Goal: Task Accomplishment & Management: Complete application form

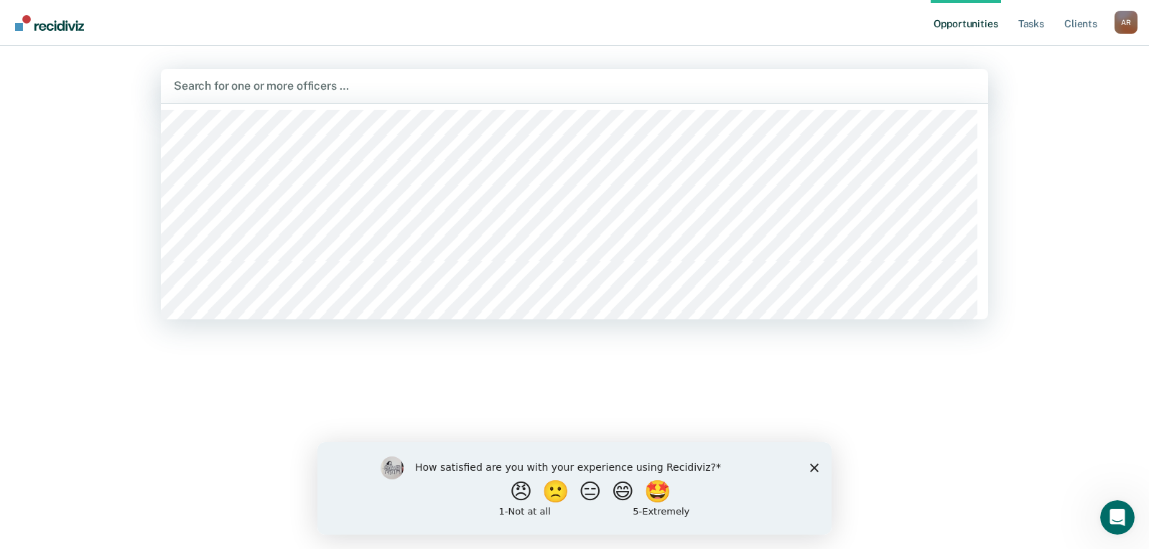
click at [213, 81] on div at bounding box center [574, 86] width 801 height 17
type input "zu"
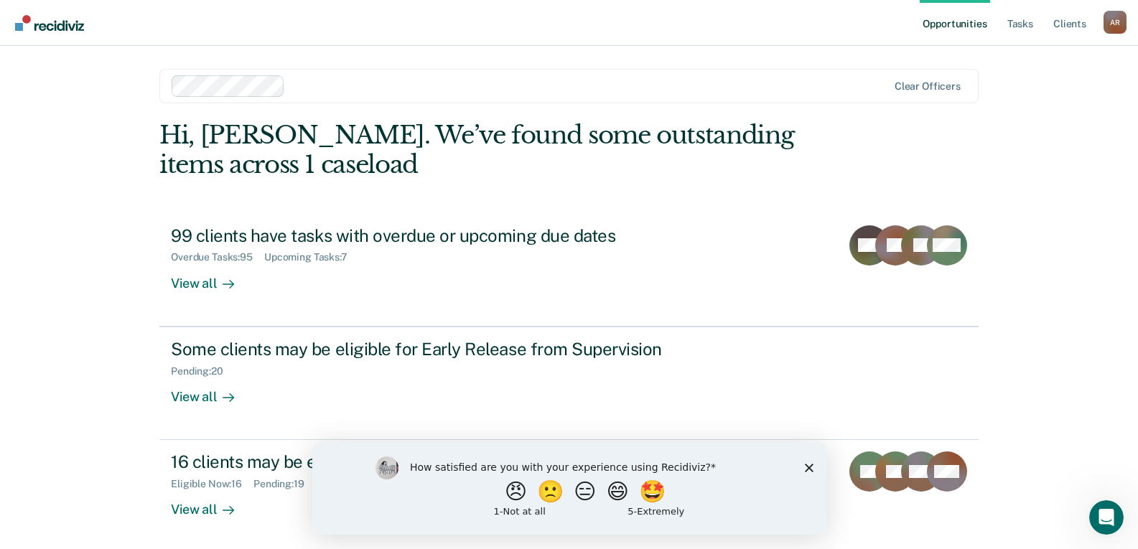
click at [804, 464] on icon "Close survey" at bounding box center [808, 467] width 9 height 9
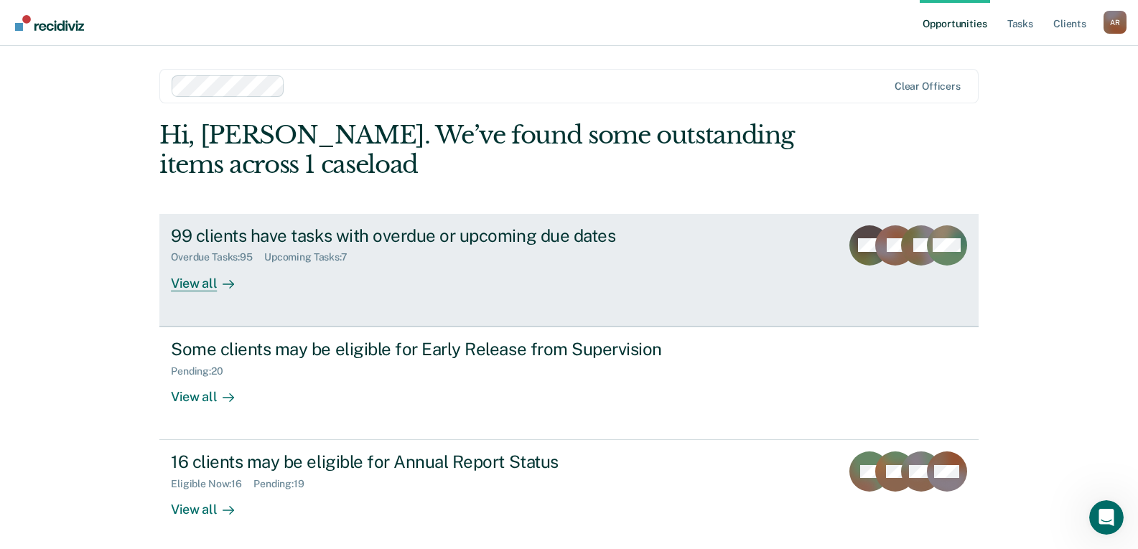
scroll to position [4, 0]
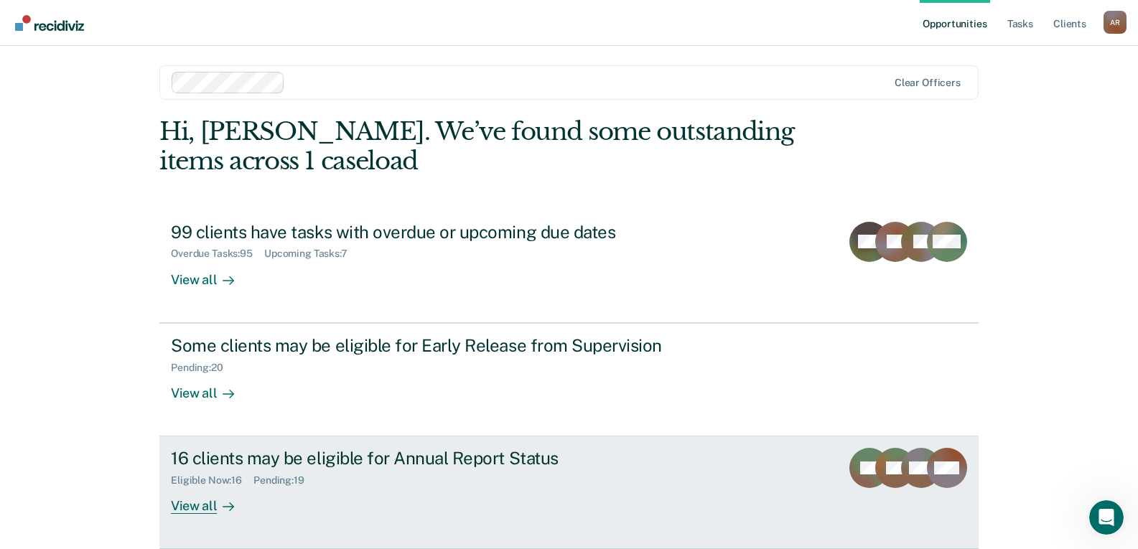
click at [217, 506] on div at bounding box center [225, 506] width 17 height 17
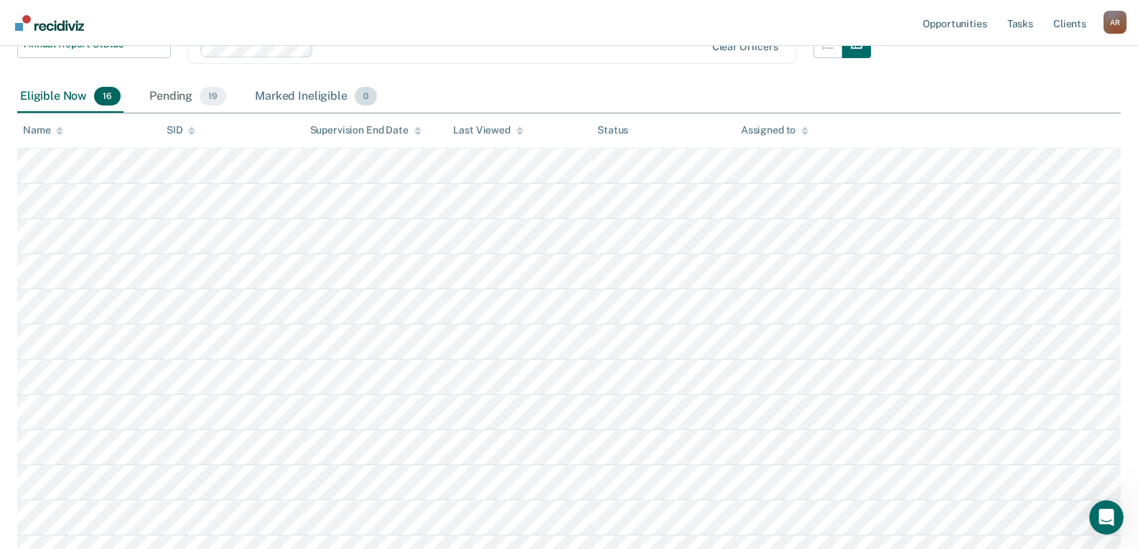
scroll to position [215, 0]
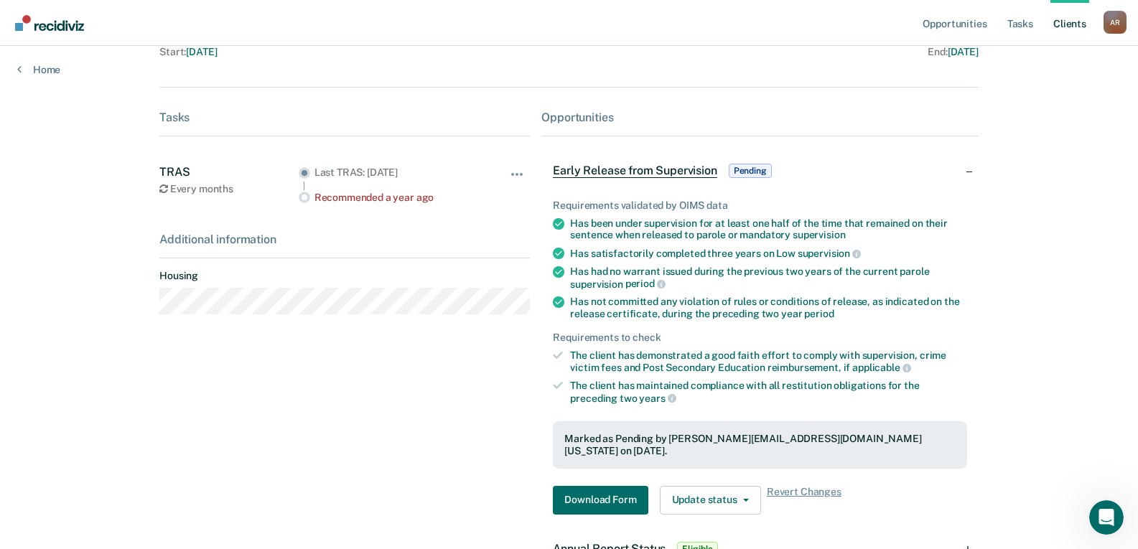
scroll to position [144, 0]
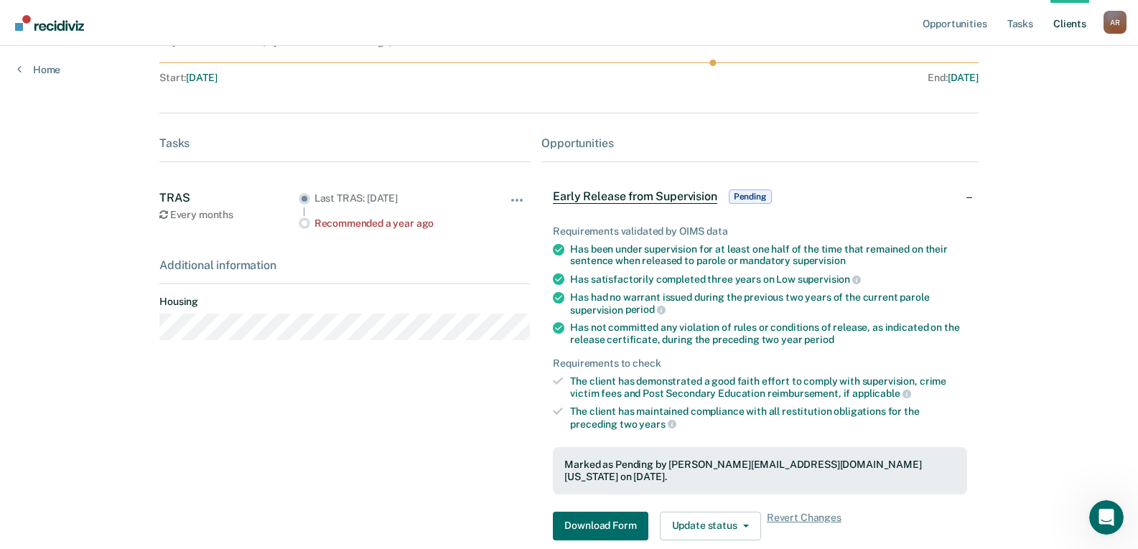
click at [590, 194] on span "Early Release from Supervision" at bounding box center [635, 197] width 164 height 14
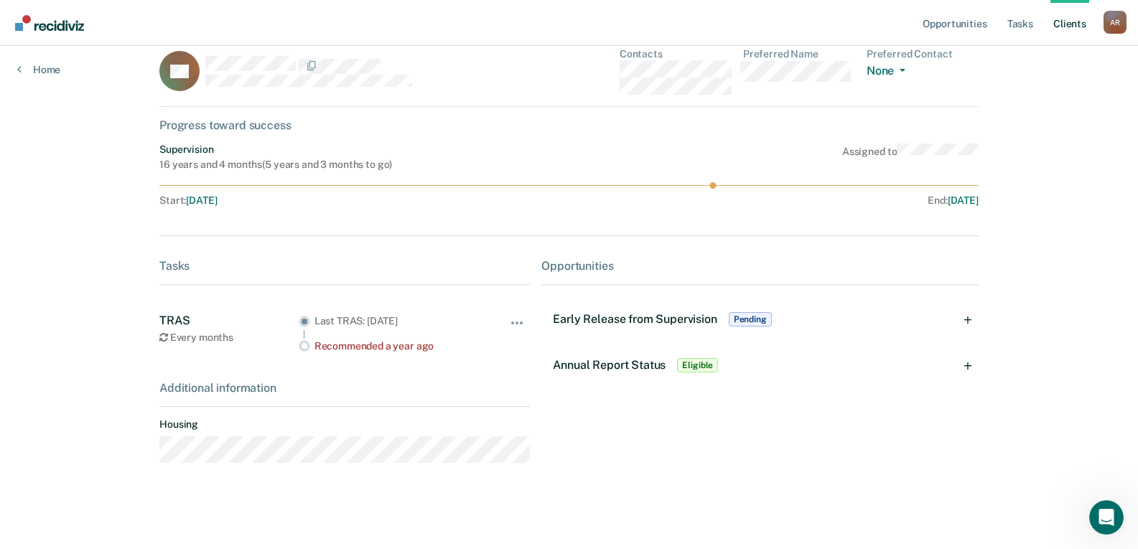
scroll to position [215, 0]
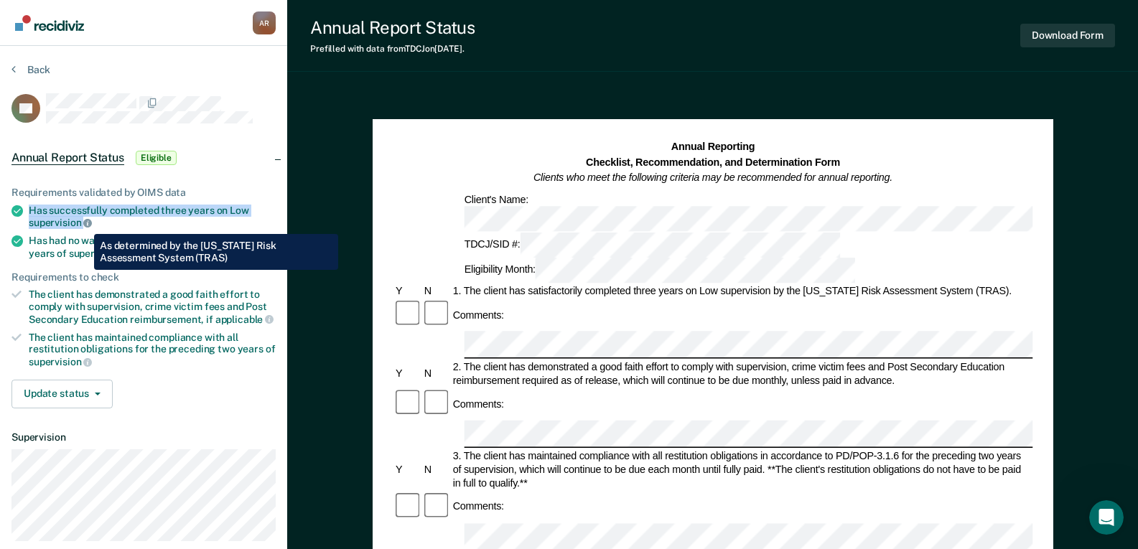
drag, startPoint x: 29, startPoint y: 209, endPoint x: 83, endPoint y: 223, distance: 56.4
click at [83, 223] on div "Has successfully completed three years on Low supervision" at bounding box center [152, 217] width 247 height 24
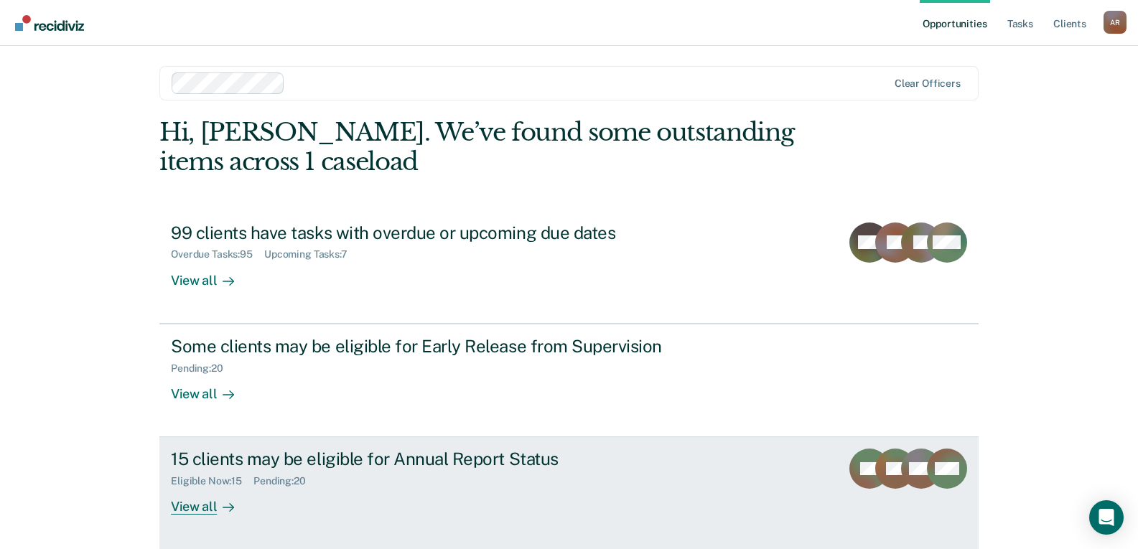
scroll to position [4, 0]
click at [217, 513] on div at bounding box center [225, 506] width 17 height 17
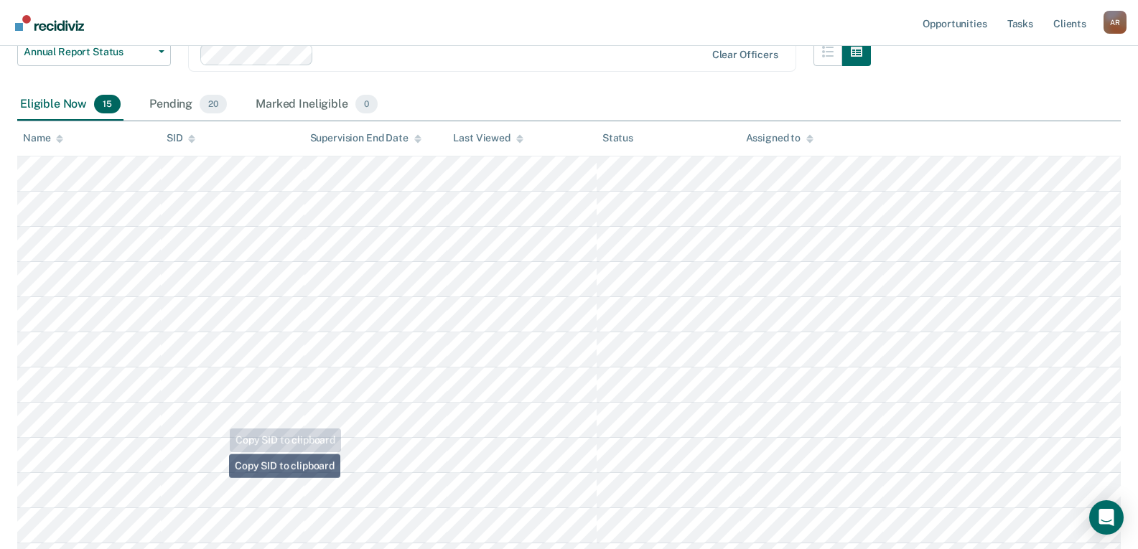
scroll to position [215, 0]
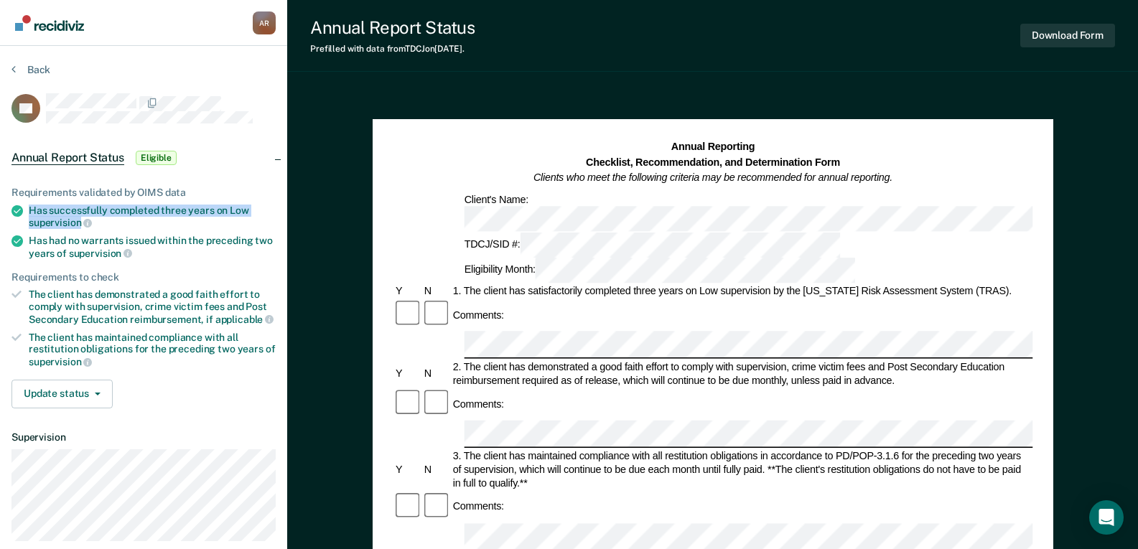
drag, startPoint x: 27, startPoint y: 208, endPoint x: 81, endPoint y: 221, distance: 55.4
click at [81, 221] on li "Has successfully completed three years on Low supervision" at bounding box center [143, 217] width 264 height 24
copy div "Has successfully completed three years on Low supervision"
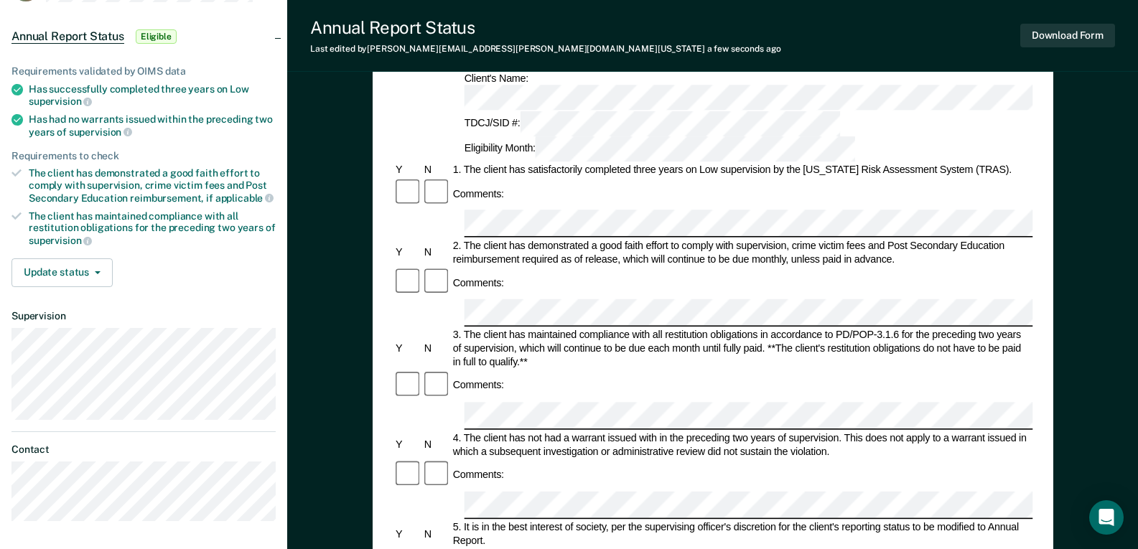
scroll to position [144, 0]
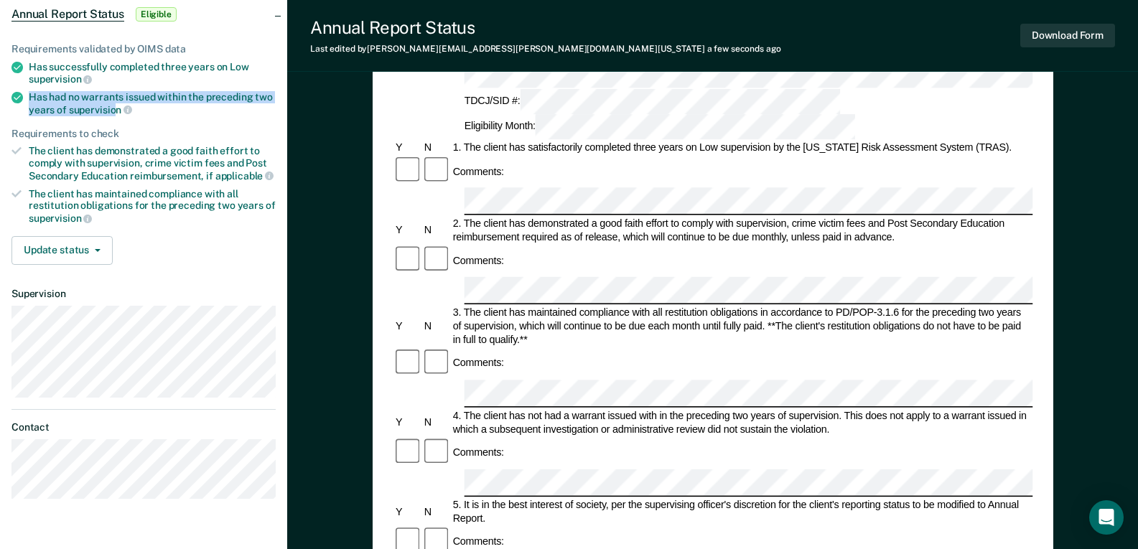
drag, startPoint x: 31, startPoint y: 94, endPoint x: 116, endPoint y: 106, distance: 86.3
click at [116, 106] on div "Has had no warrants issued within the preceding two years of supervision" at bounding box center [152, 103] width 247 height 24
drag, startPoint x: 119, startPoint y: 110, endPoint x: 25, endPoint y: 86, distance: 97.0
click at [25, 86] on ul "Requirements validated by OIMS data Has successfully completed three years on L…" at bounding box center [143, 134] width 264 height 182
copy div "Has had no warrants issued within the preceding two years of supervision"
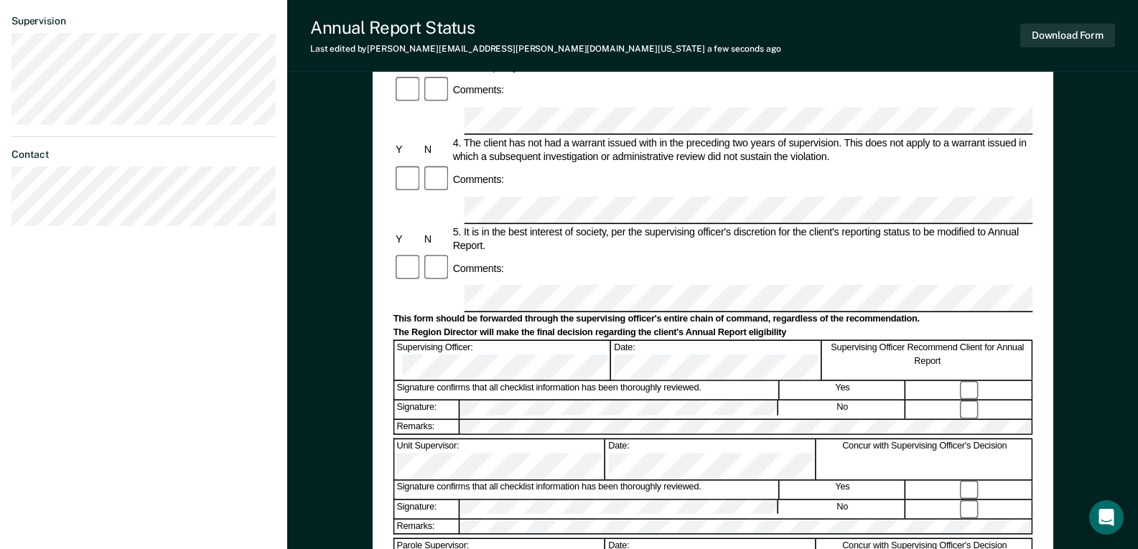
scroll to position [498, 0]
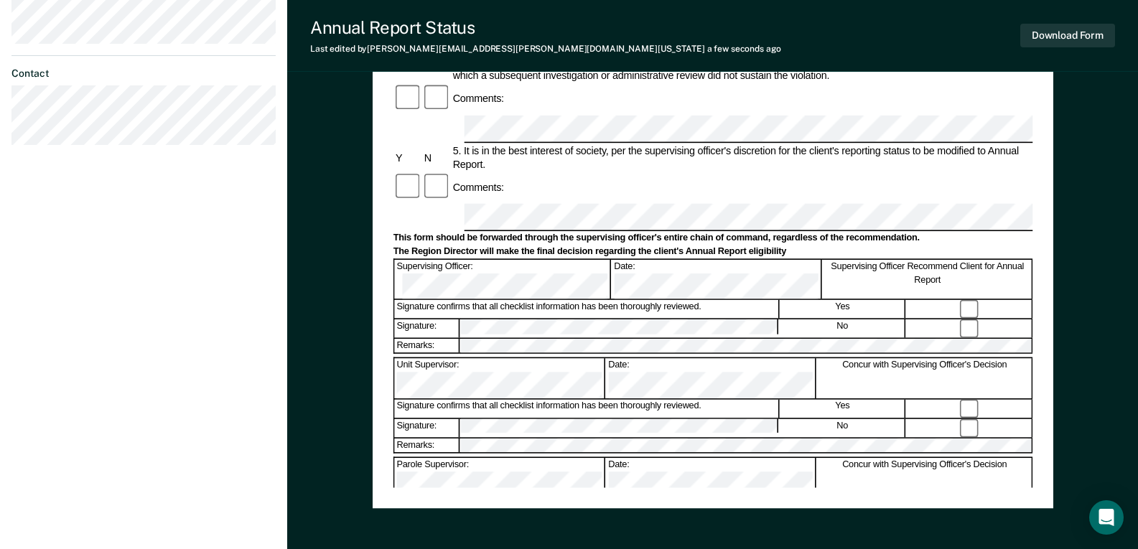
click at [641, 296] on form "Annual Reporting Checklist, Recommendation, and Determination Form Clients who …" at bounding box center [713, 203] width 640 height 1122
click at [640, 458] on div "Date:" at bounding box center [711, 477] width 210 height 39
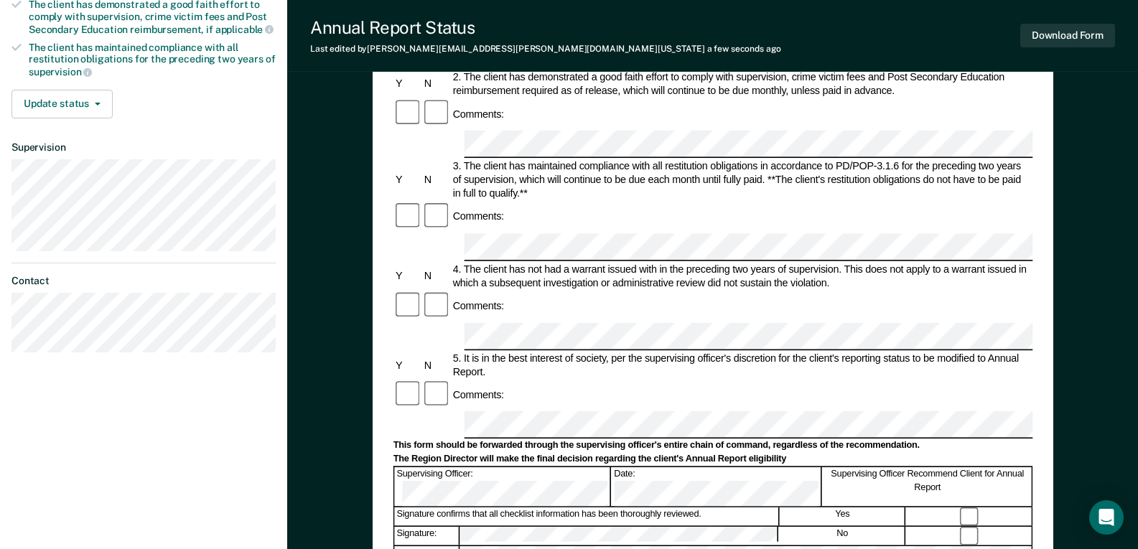
scroll to position [282, 0]
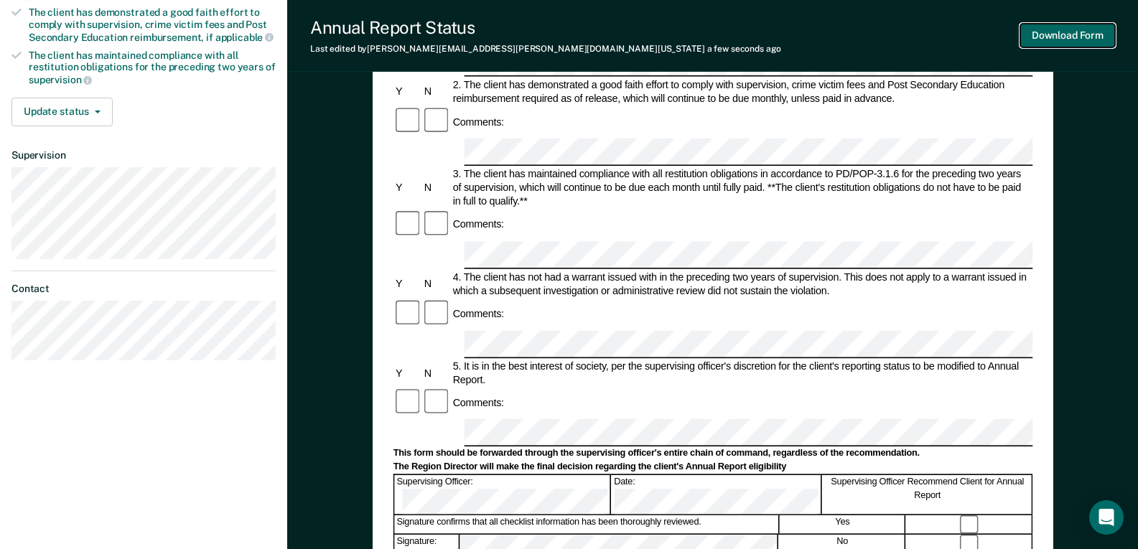
click at [1069, 45] on button "Download Form" at bounding box center [1068, 36] width 95 height 24
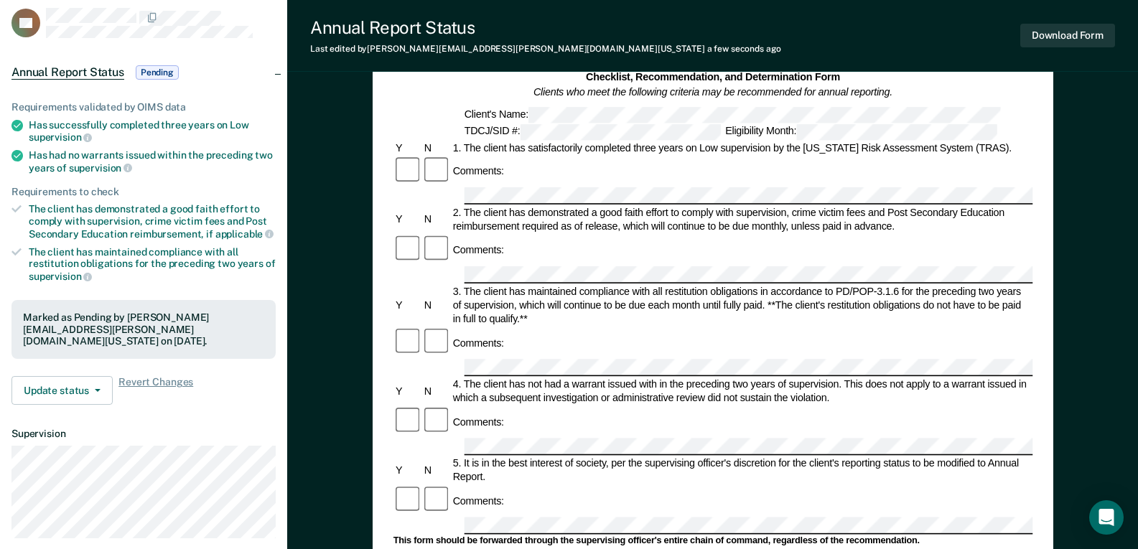
scroll to position [0, 0]
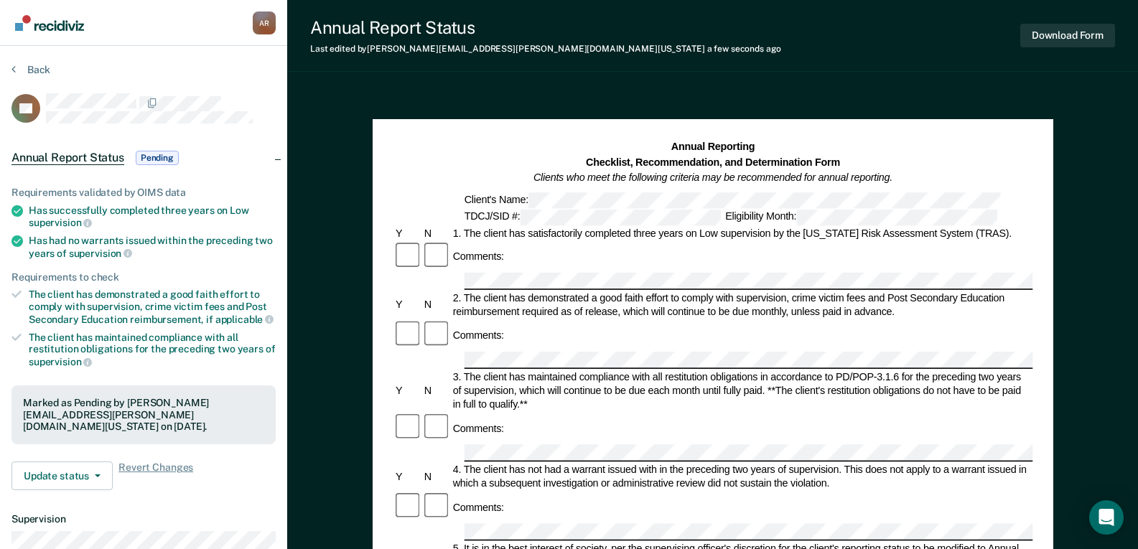
click at [39, 61] on section "Back AB Annual Report Status Pending Requirements validated by OIMS data Has su…" at bounding box center [143, 400] width 287 height 708
click at [29, 68] on button "Back" at bounding box center [30, 69] width 39 height 13
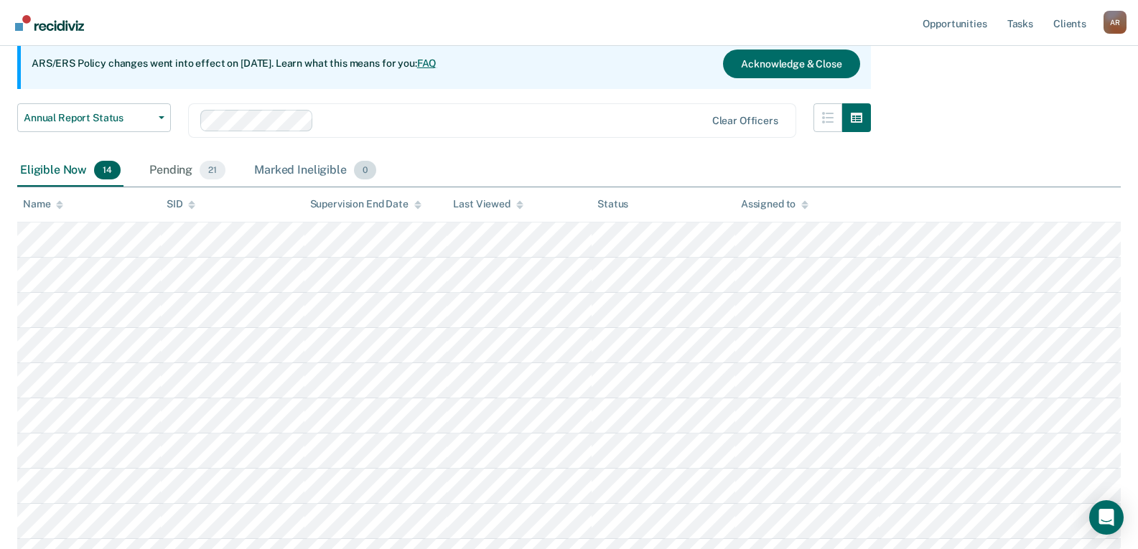
scroll to position [144, 0]
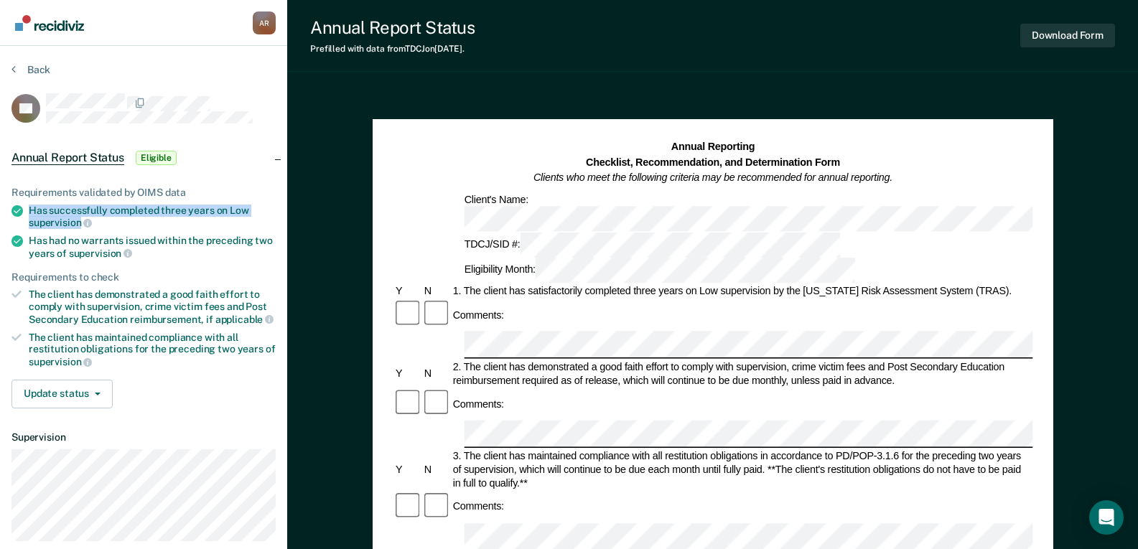
drag, startPoint x: 29, startPoint y: 208, endPoint x: 80, endPoint y: 218, distance: 52.0
click at [80, 218] on div "Has successfully completed three years on Low supervision" at bounding box center [152, 217] width 247 height 24
copy div "Has successfully completed three years on Low supervision"
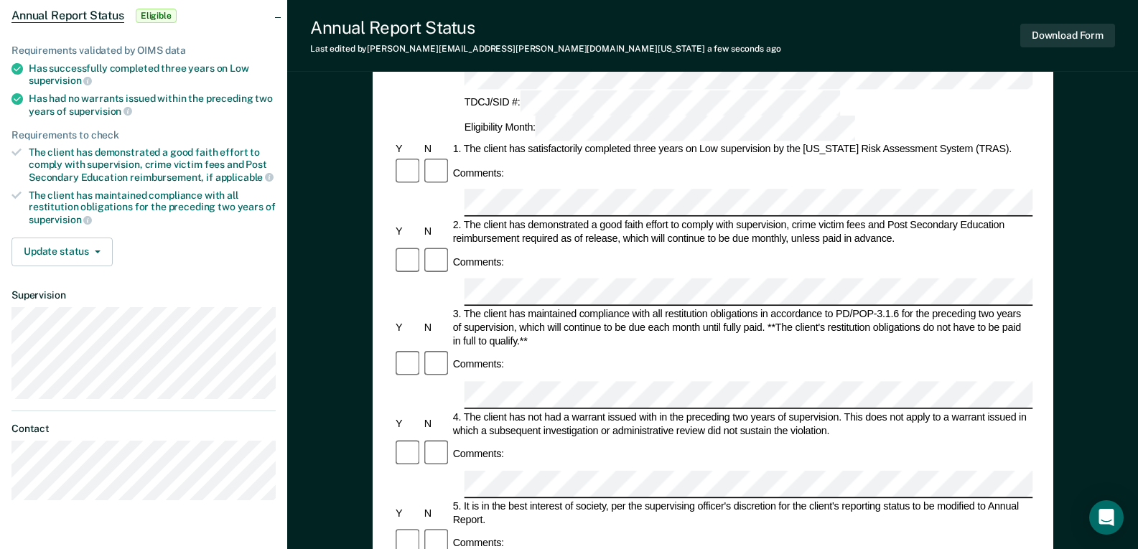
scroll to position [144, 0]
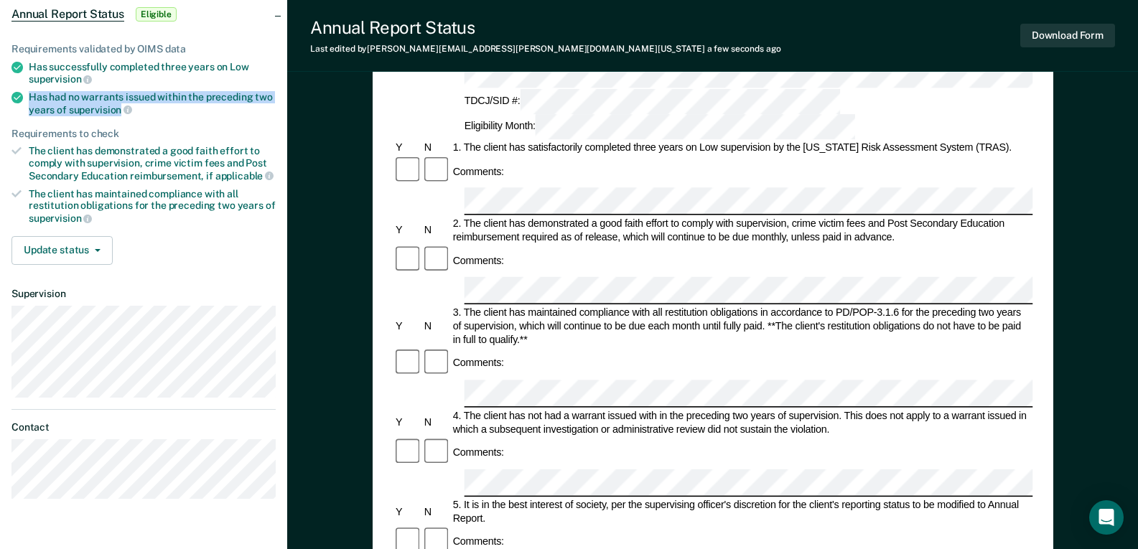
drag, startPoint x: 28, startPoint y: 92, endPoint x: 118, endPoint y: 113, distance: 93.0
click at [118, 113] on li "Has had no warrants issued within the preceding two years of supervision" at bounding box center [143, 103] width 264 height 24
copy div "Has had no warrants issued within the preceding two years of supervision"
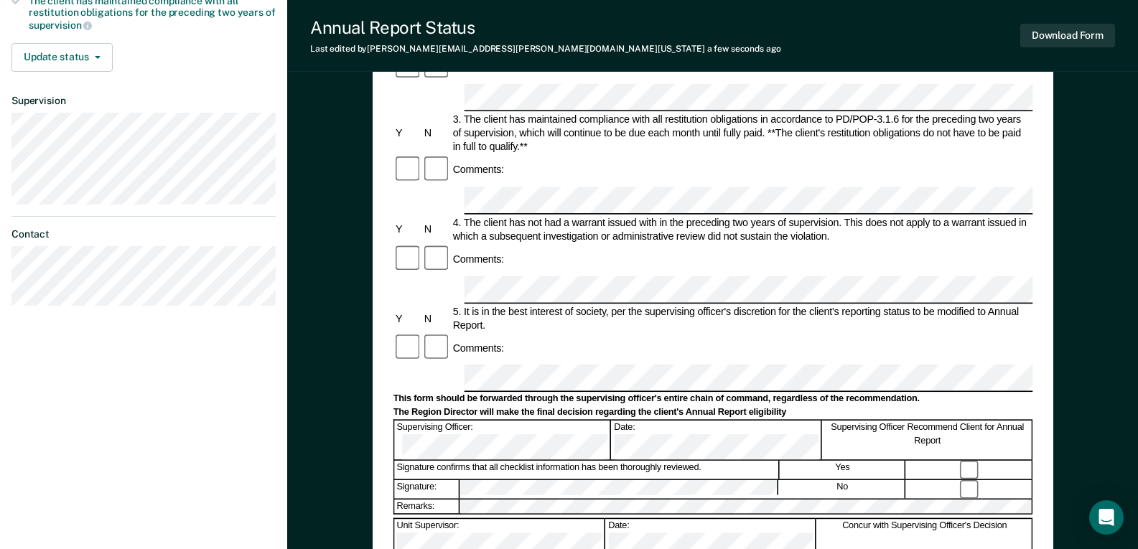
scroll to position [431, 0]
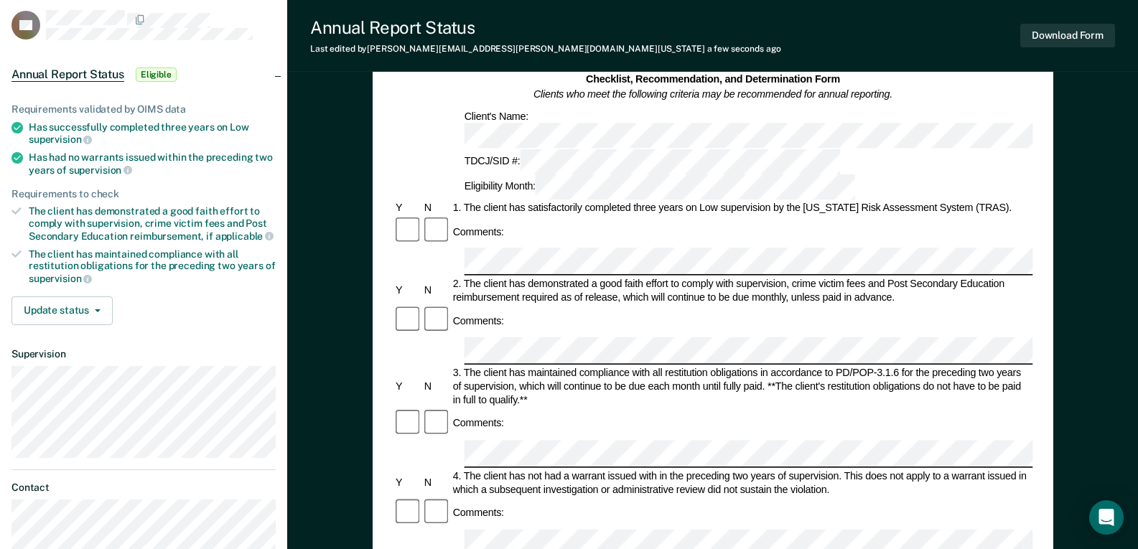
scroll to position [0, 0]
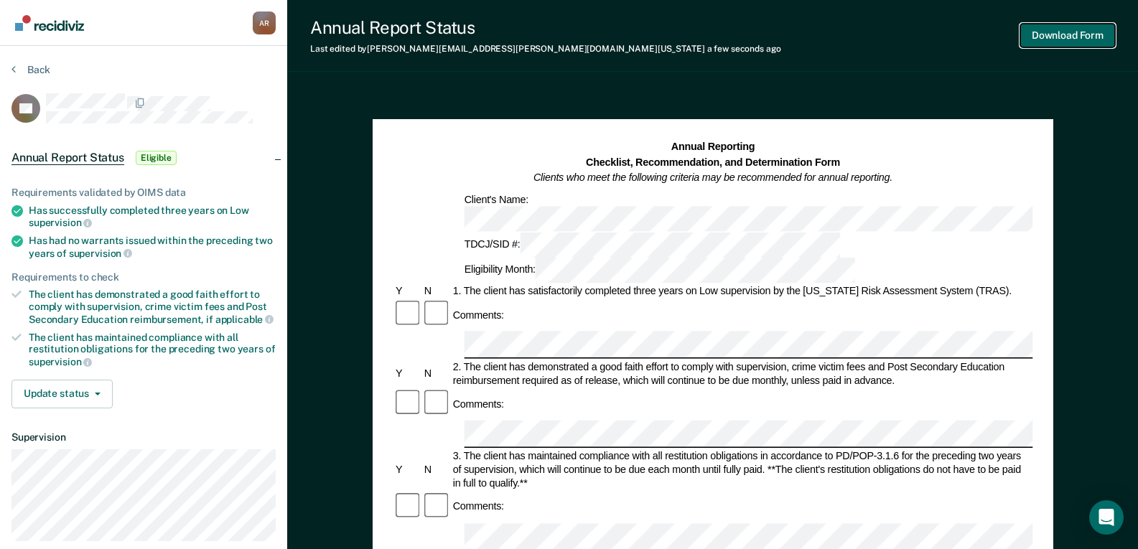
click at [1037, 37] on button "Download Form" at bounding box center [1068, 36] width 95 height 24
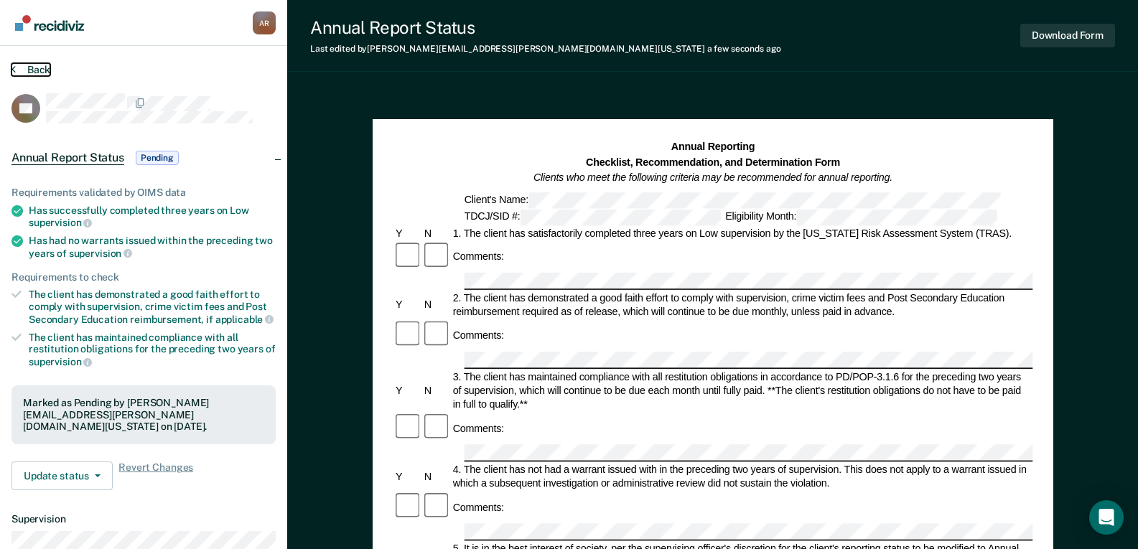
click at [37, 66] on button "Back" at bounding box center [30, 69] width 39 height 13
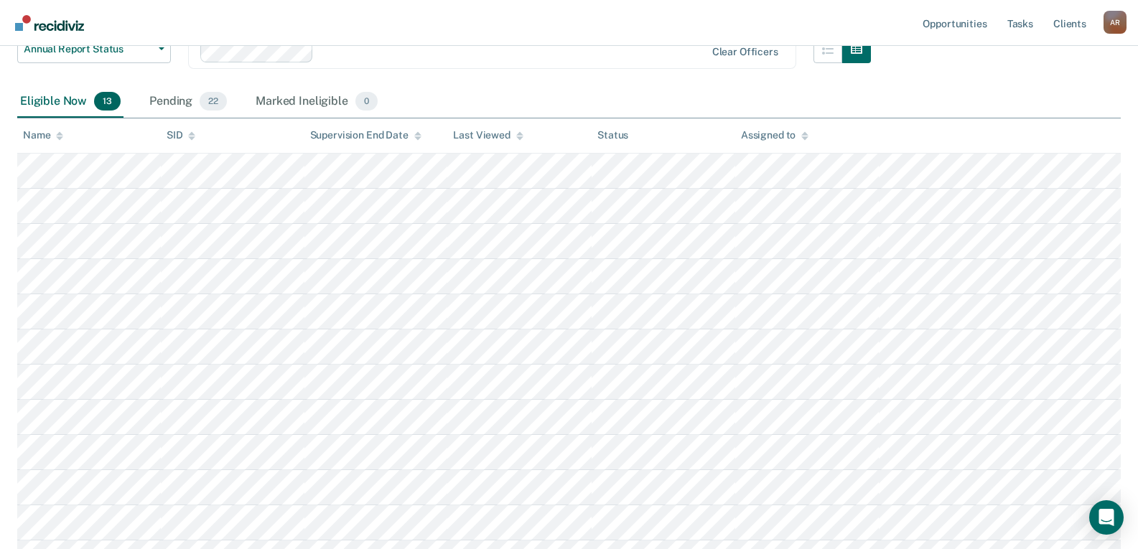
scroll to position [231, 0]
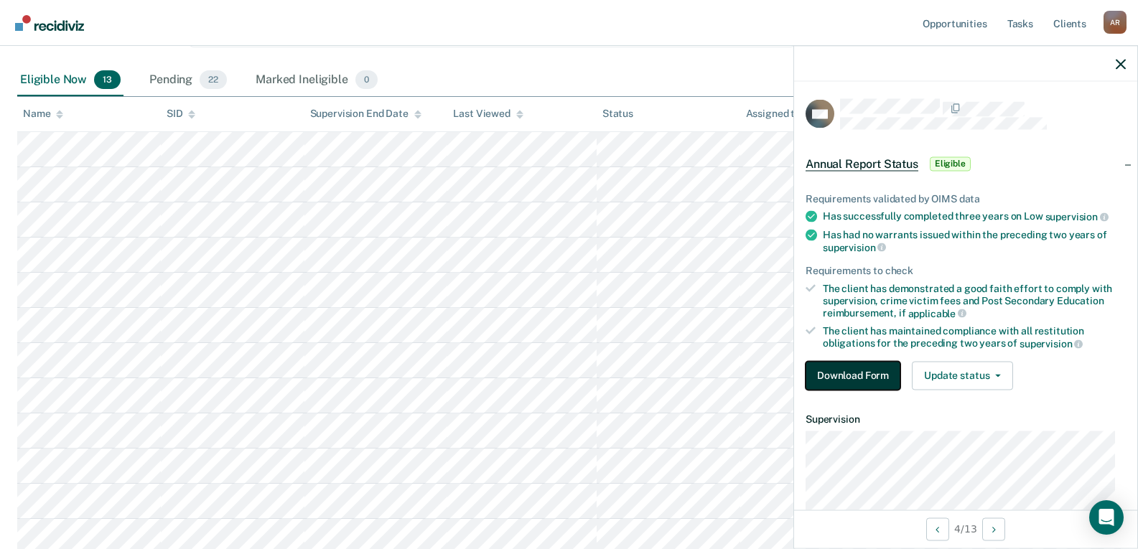
click at [857, 379] on button "Download Form" at bounding box center [853, 375] width 95 height 29
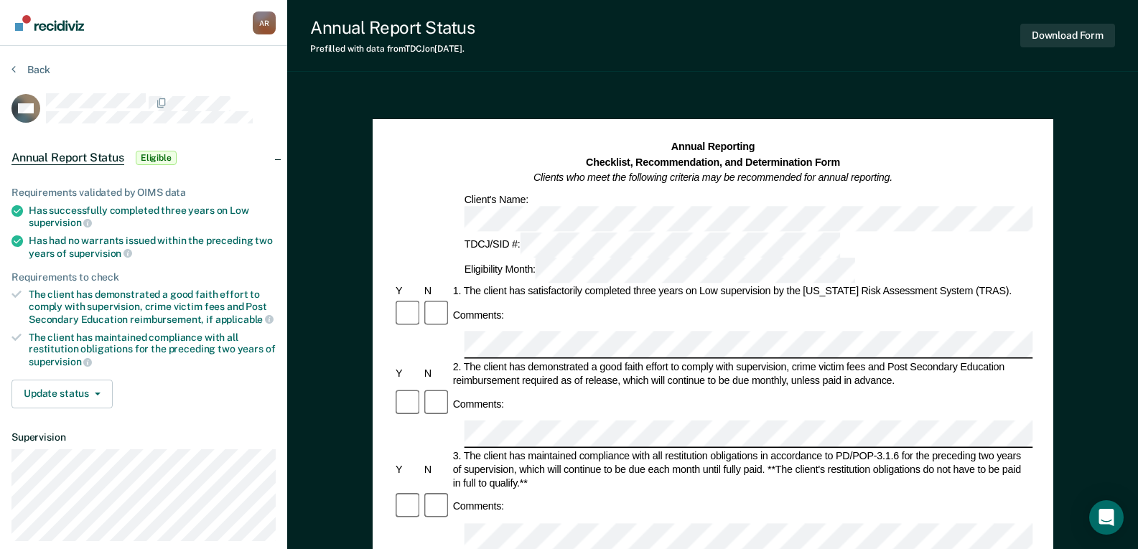
drag, startPoint x: 531, startPoint y: 262, endPoint x: 457, endPoint y: 268, distance: 74.9
click at [457, 332] on div at bounding box center [713, 345] width 640 height 27
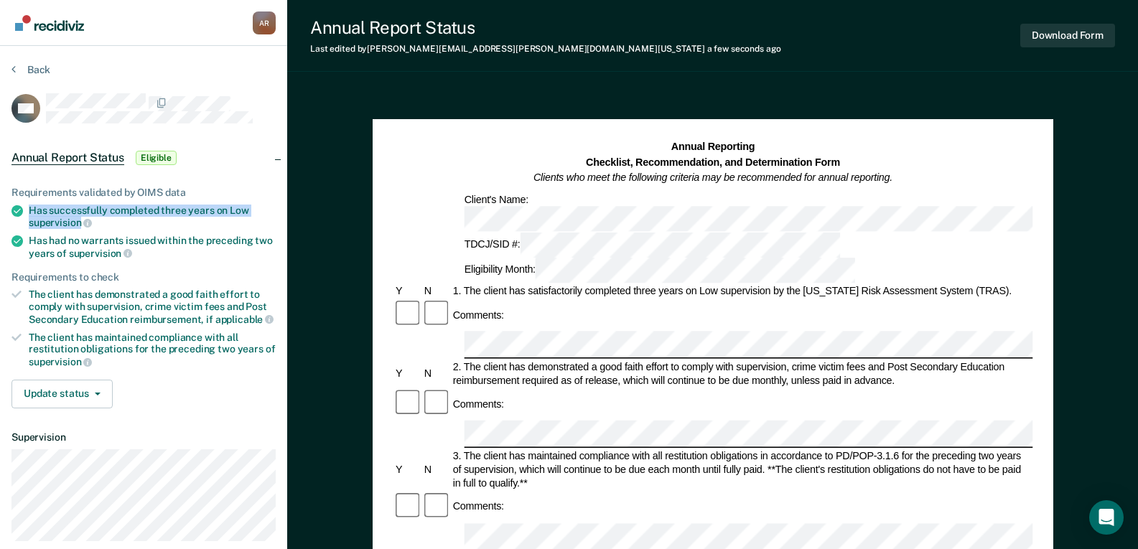
drag, startPoint x: 28, startPoint y: 208, endPoint x: 82, endPoint y: 223, distance: 55.7
click at [82, 223] on li "Has successfully completed three years on Low supervision" at bounding box center [143, 217] width 264 height 24
copy div "Has successfully completed three years on Low supervision"
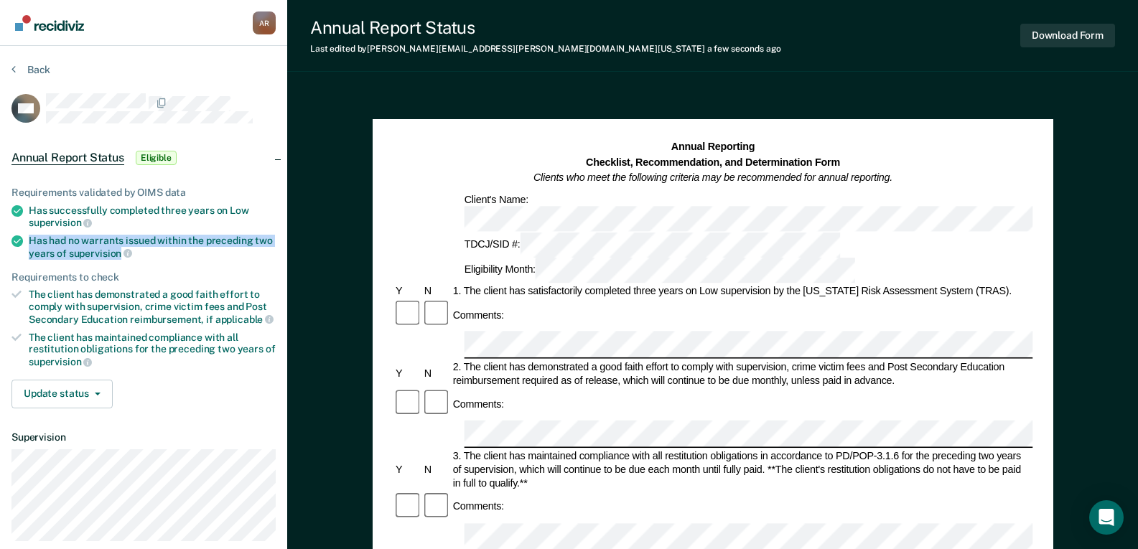
drag, startPoint x: 31, startPoint y: 239, endPoint x: 118, endPoint y: 253, distance: 88.7
click at [118, 253] on div "Has had no warrants issued within the preceding two years of supervision" at bounding box center [152, 247] width 247 height 24
copy div "Has had no warrants issued within the preceding two years of supervision"
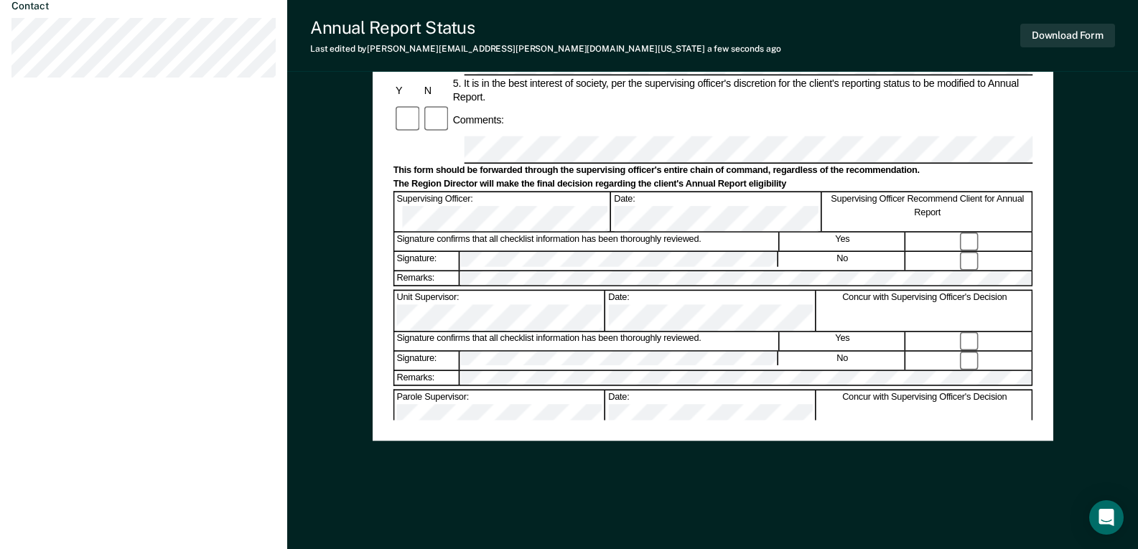
scroll to position [570, 0]
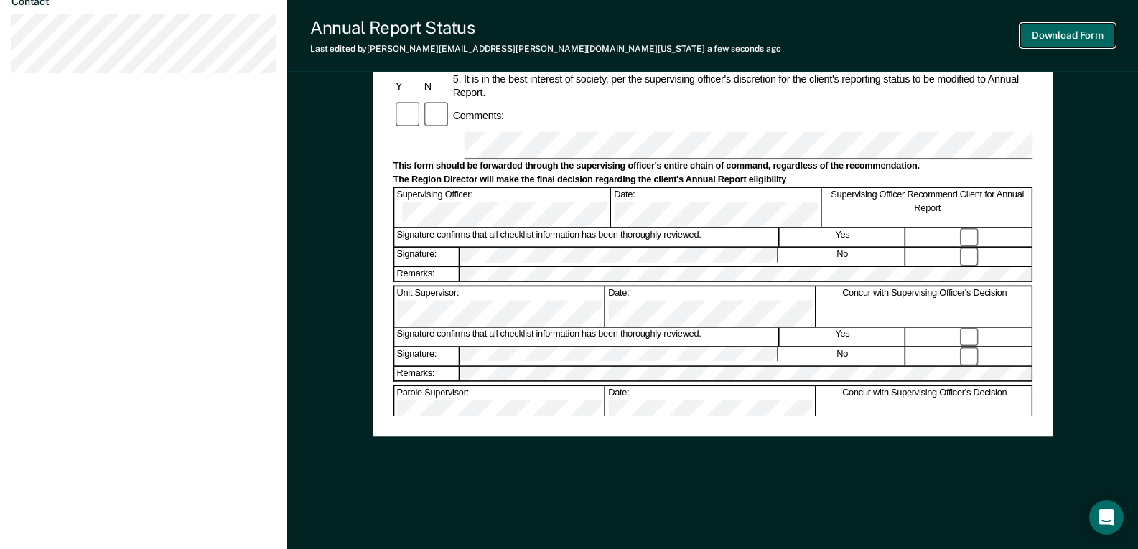
click at [1060, 34] on button "Download Form" at bounding box center [1068, 36] width 95 height 24
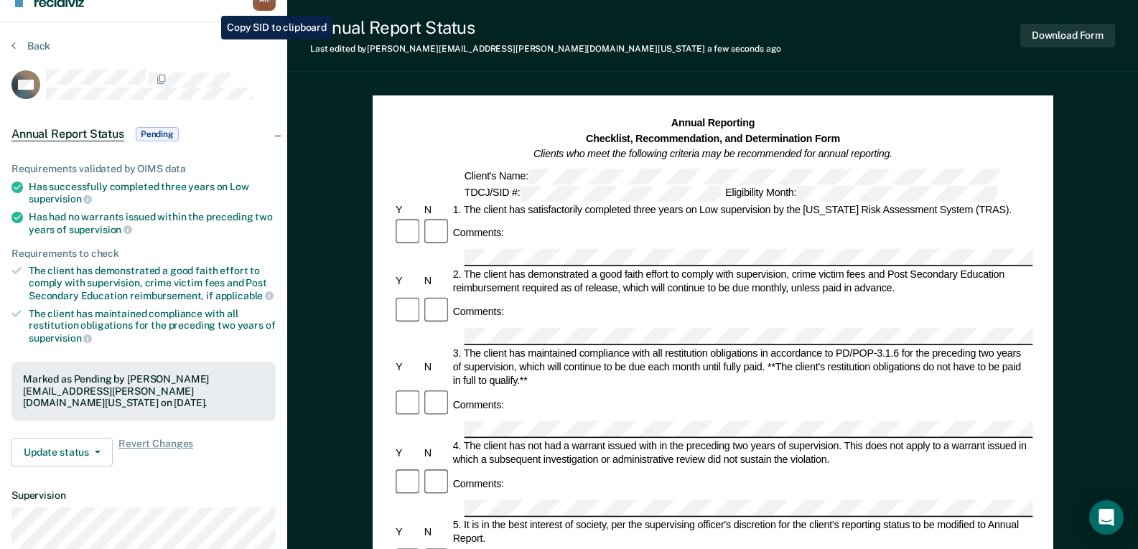
scroll to position [0, 0]
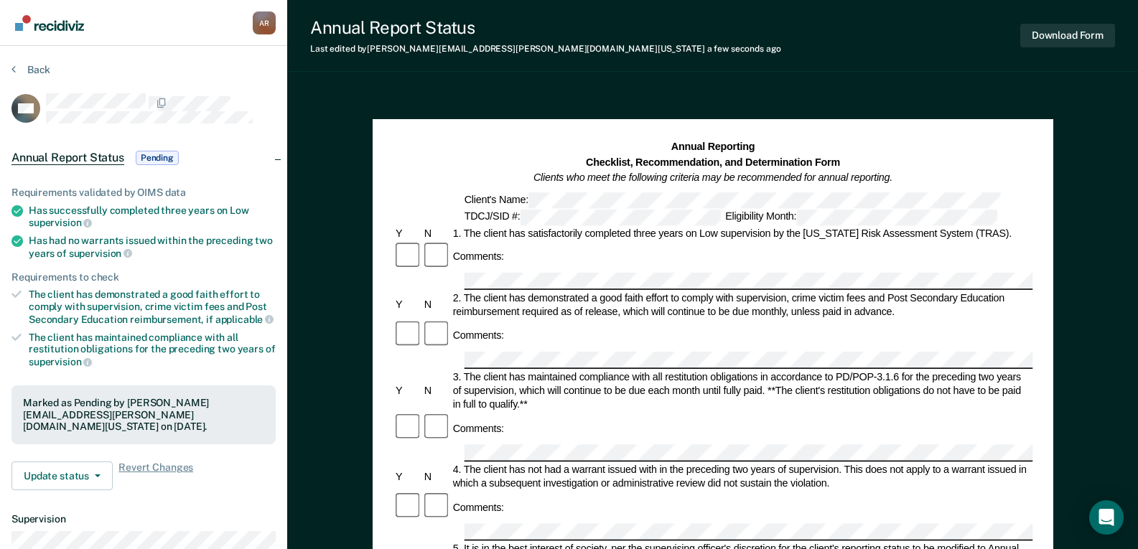
click at [40, 56] on section "Back WR Annual Report Status Pending Requirements validated by OIMS data Has su…" at bounding box center [143, 400] width 287 height 708
click at [39, 59] on section "Back WR Annual Report Status Pending Requirements validated by OIMS data Has su…" at bounding box center [143, 400] width 287 height 708
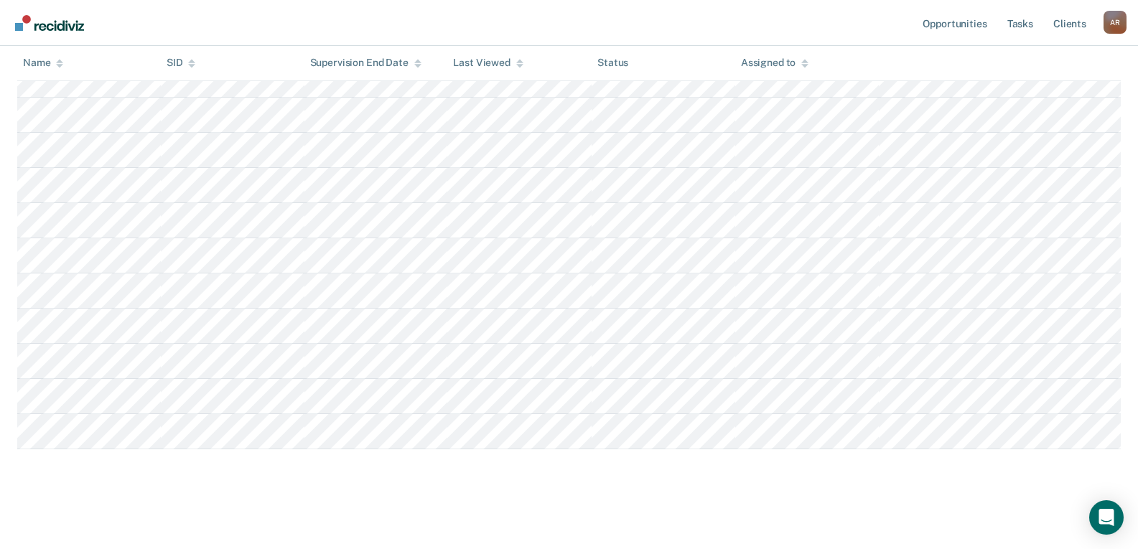
scroll to position [339, 0]
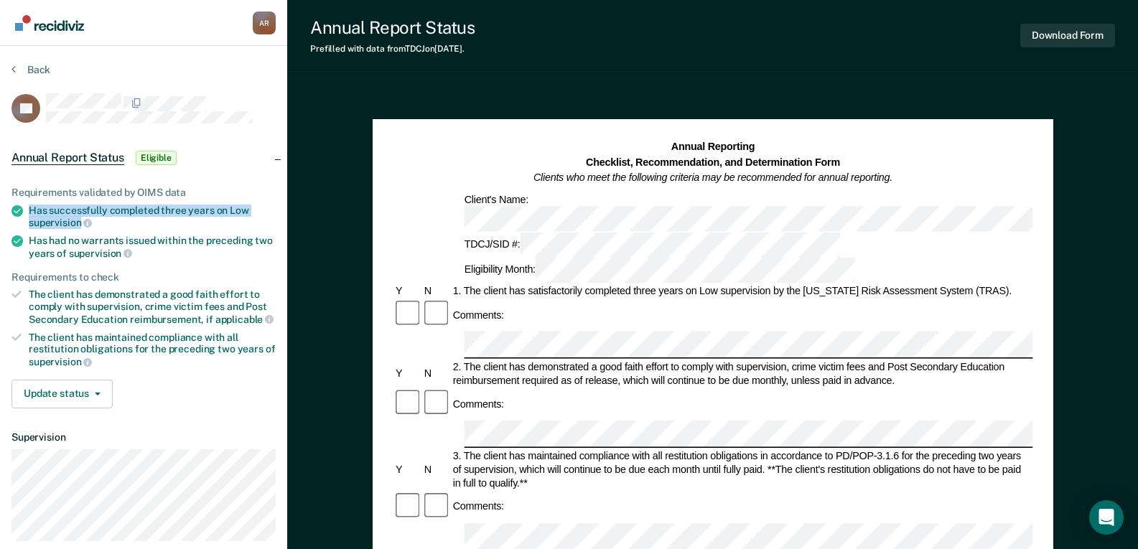
drag, startPoint x: 30, startPoint y: 208, endPoint x: 82, endPoint y: 226, distance: 54.7
click at [82, 226] on div "Has successfully completed three years on Low supervision" at bounding box center [152, 217] width 247 height 24
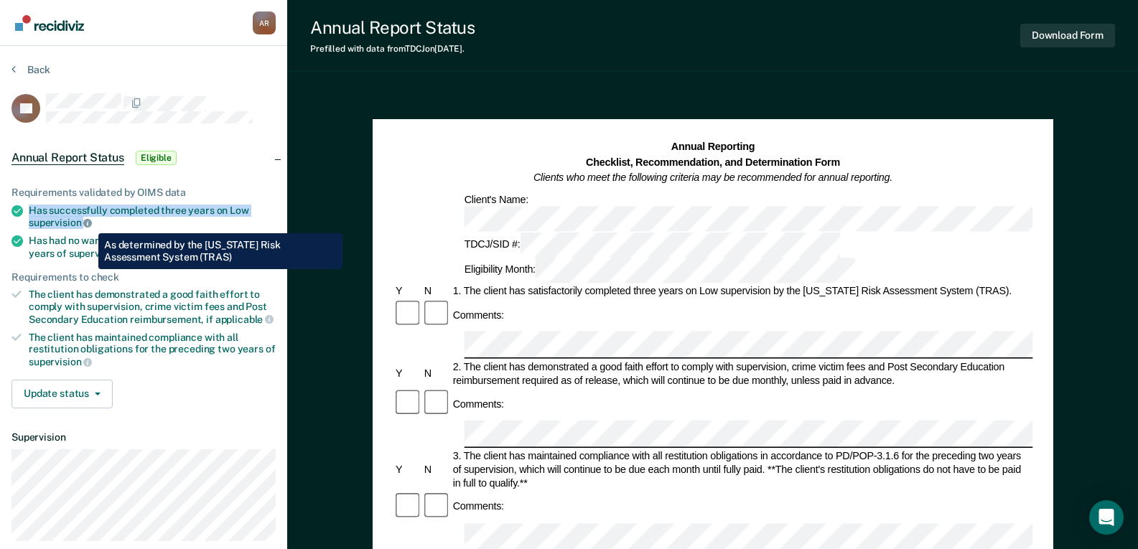
drag, startPoint x: 79, startPoint y: 222, endPoint x: 86, endPoint y: 223, distance: 7.2
click at [86, 223] on div "Has successfully completed three years on Low supervision" at bounding box center [152, 217] width 247 height 24
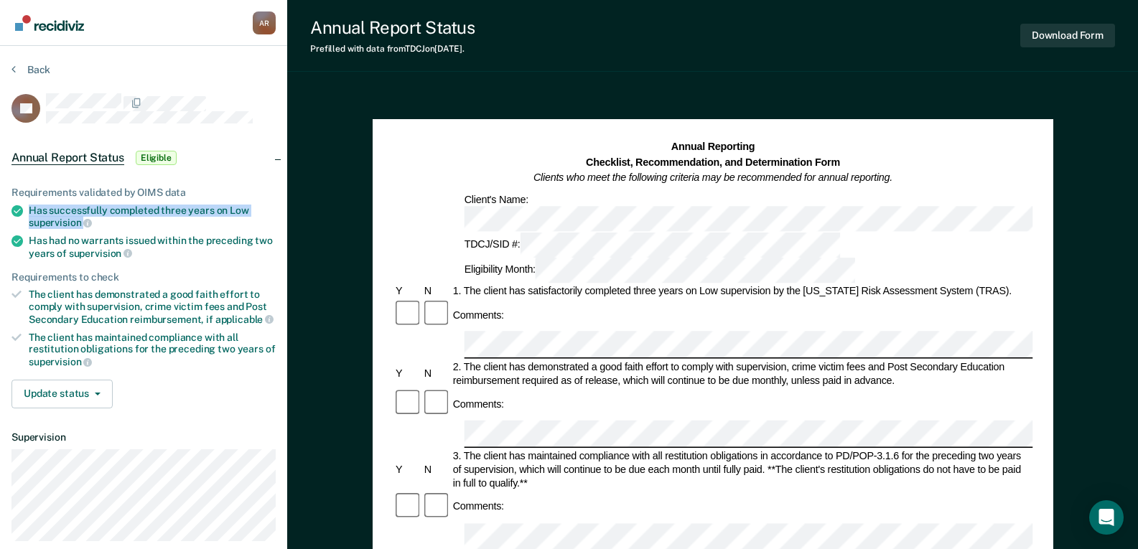
copy div "Has successfully completed three years on Low supervision"
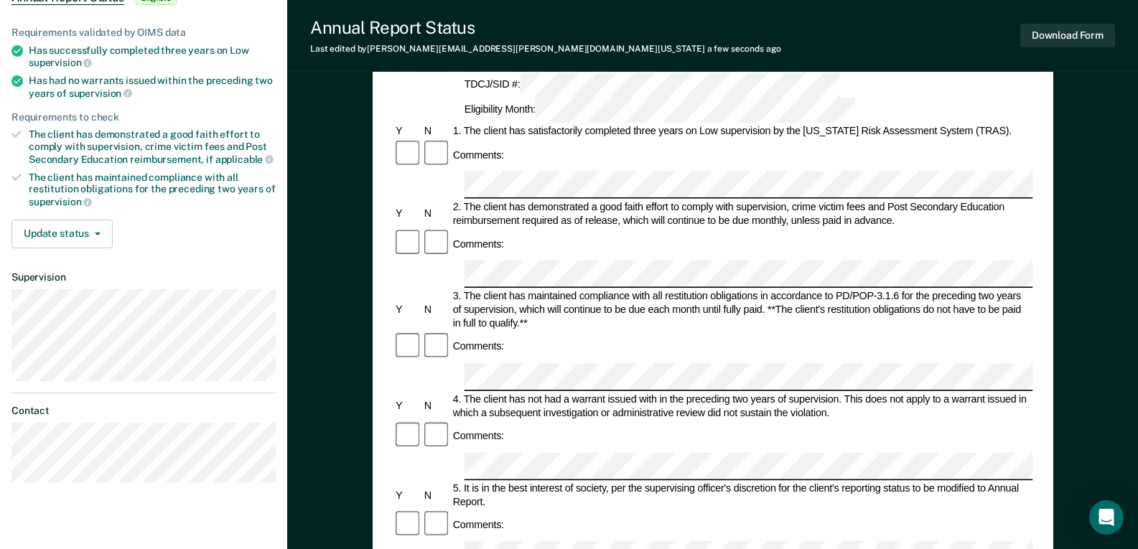
scroll to position [144, 0]
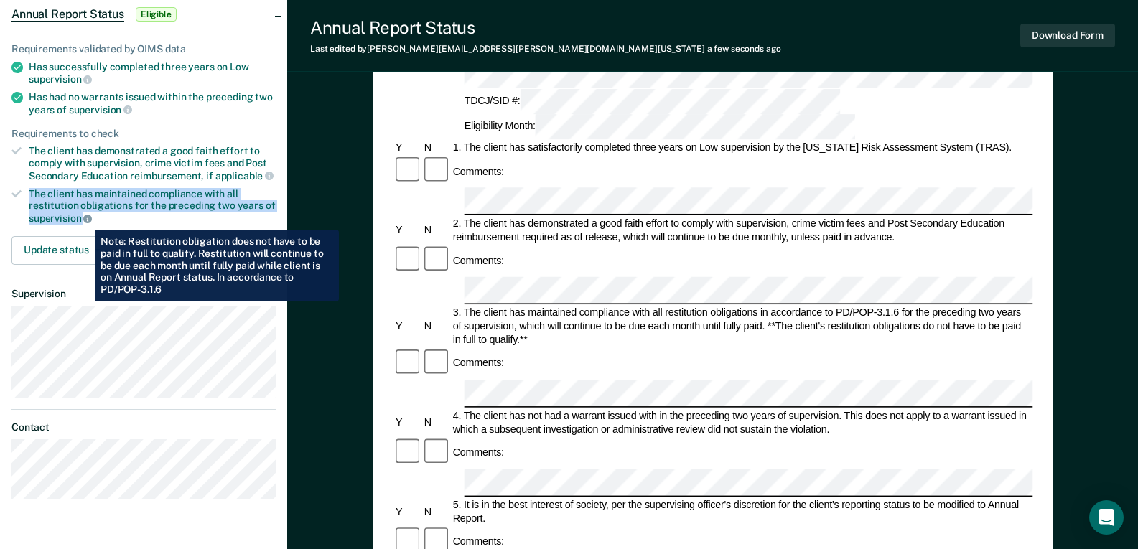
drag, startPoint x: 32, startPoint y: 193, endPoint x: 84, endPoint y: 219, distance: 58.5
click at [84, 219] on div "The client has maintained compliance with all restitution obligations for the p…" at bounding box center [152, 206] width 247 height 37
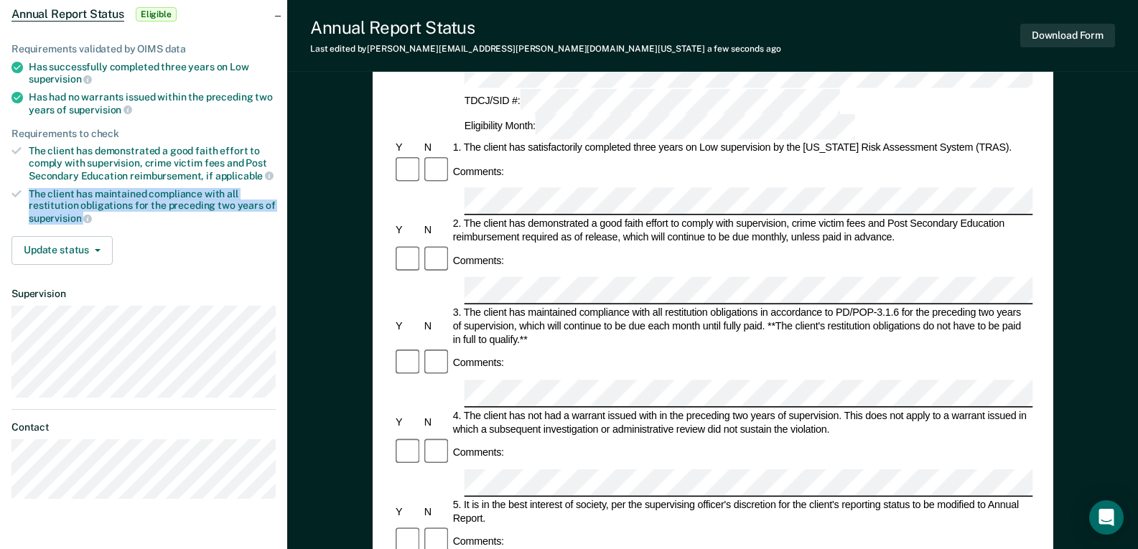
copy div "The client has maintained compliance with all restitution obligations for the p…"
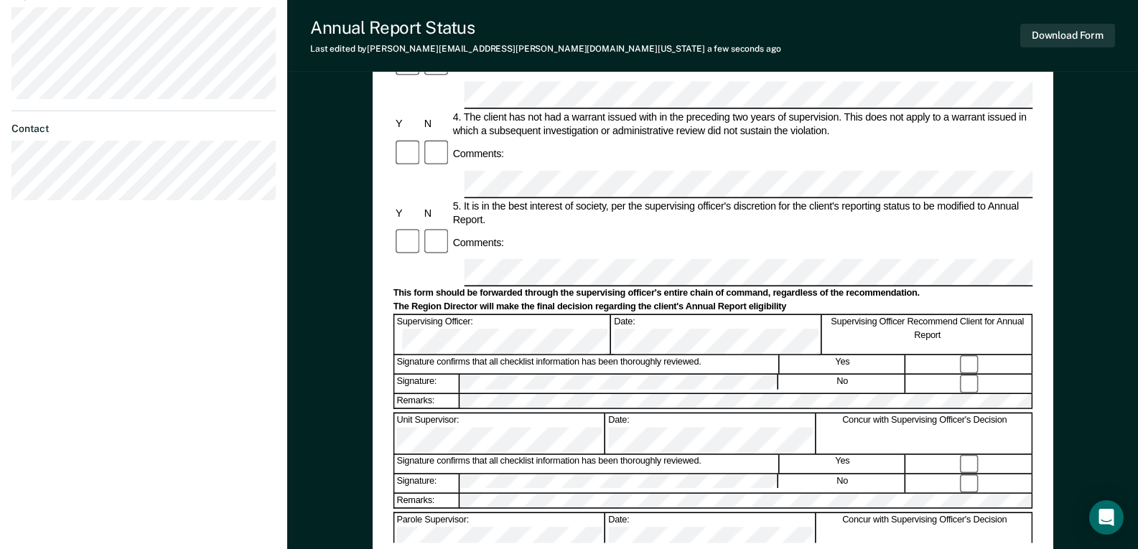
scroll to position [359, 0]
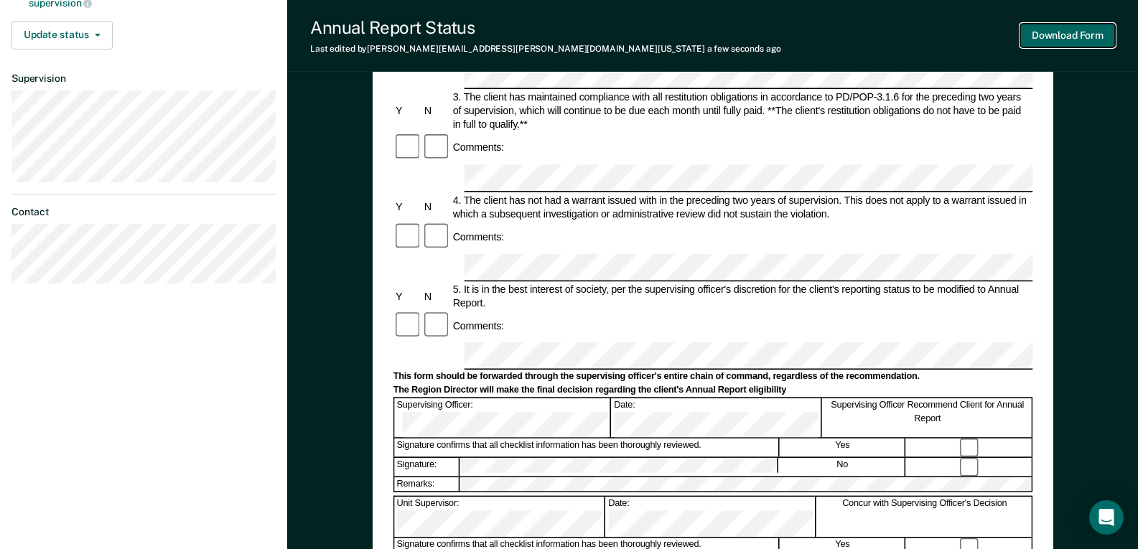
click at [1079, 29] on button "Download Form" at bounding box center [1068, 36] width 95 height 24
